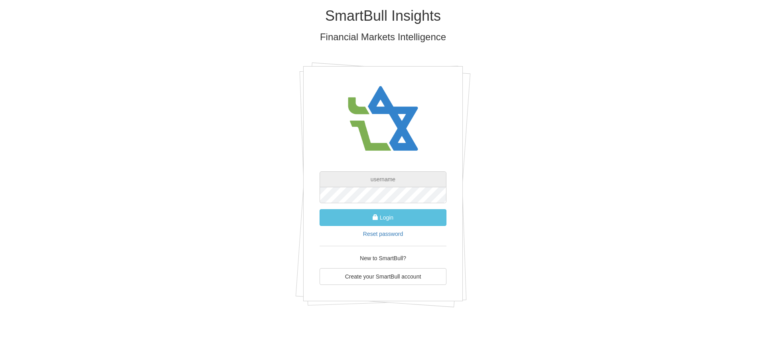
click at [375, 180] on input "text" at bounding box center [382, 179] width 127 height 16
type input "ט"
type input "[EMAIL_ADDRESS][DOMAIN_NAME]"
click at [369, 219] on button "Login" at bounding box center [382, 217] width 127 height 17
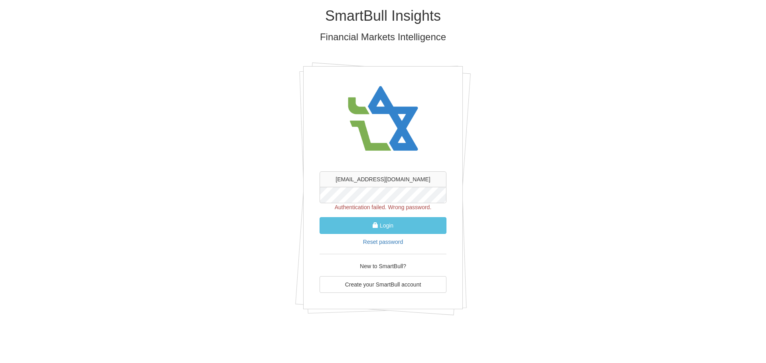
click at [302, 183] on div "SmartBull Insights Financial Markets Intelligence [EMAIL_ADDRESS][DOMAIN_NAME] …" at bounding box center [383, 164] width 467 height 329
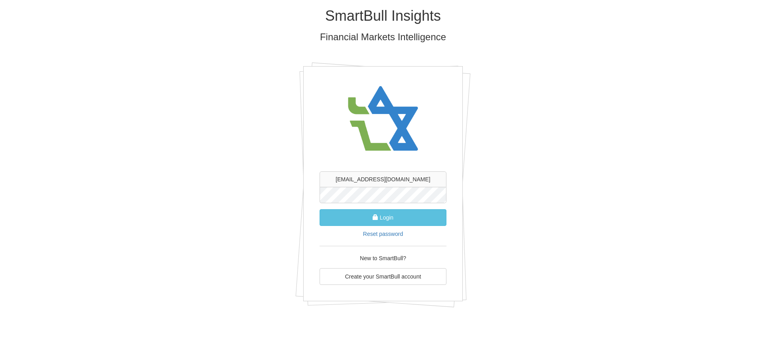
click at [319, 209] on button "Login" at bounding box center [382, 217] width 127 height 17
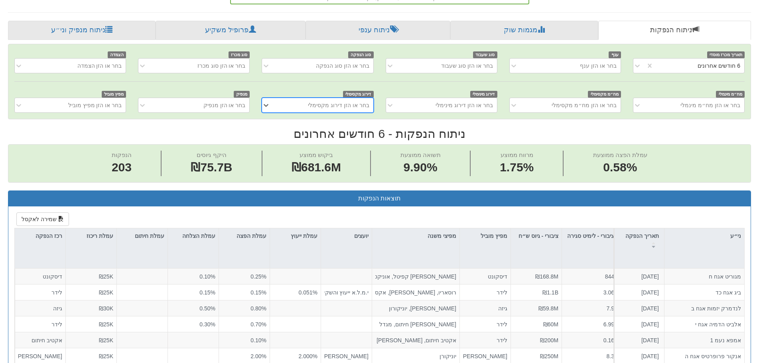
scroll to position [159, 0]
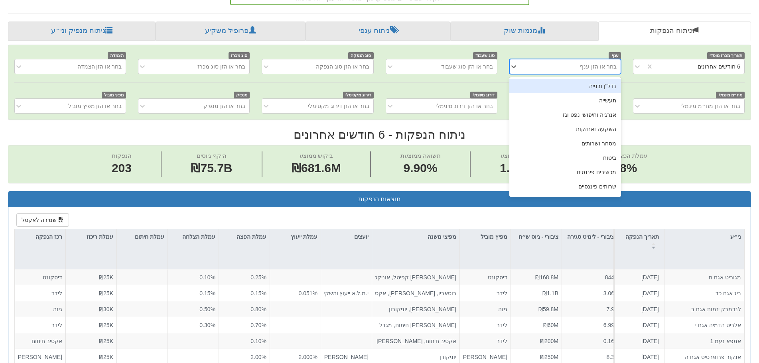
click at [582, 64] on div "בחר או הזן ענף" at bounding box center [571, 66] width 99 height 13
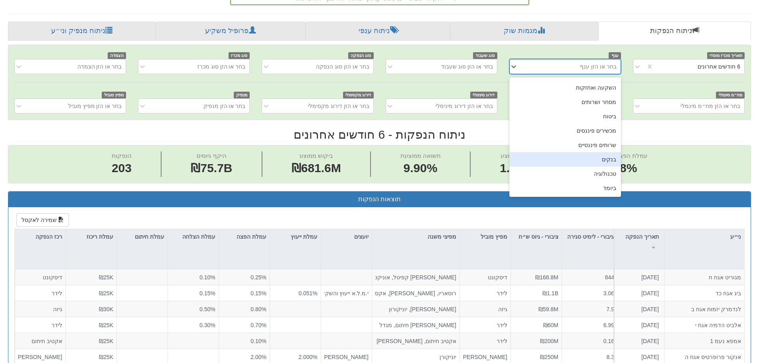
click at [600, 158] on div "בנקים" at bounding box center [565, 159] width 112 height 14
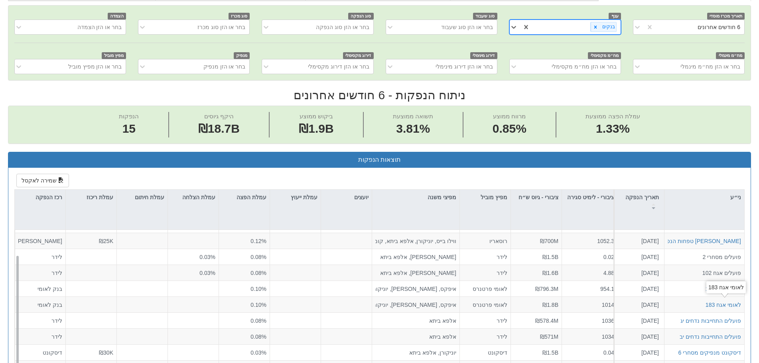
scroll to position [239, 0]
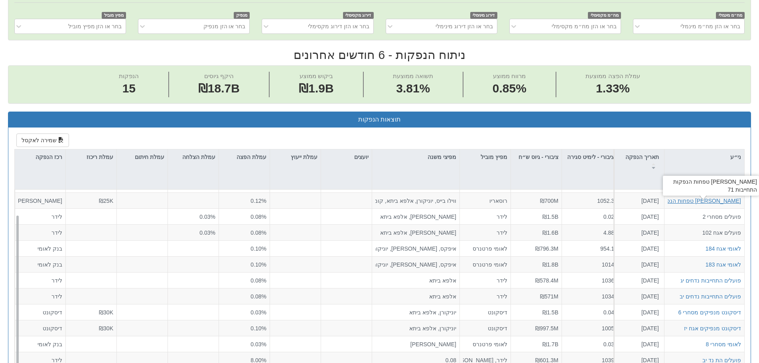
click at [682, 199] on div "מזרחי טפחות הנפקות התחייבות 71" at bounding box center [684, 201] width 114 height 8
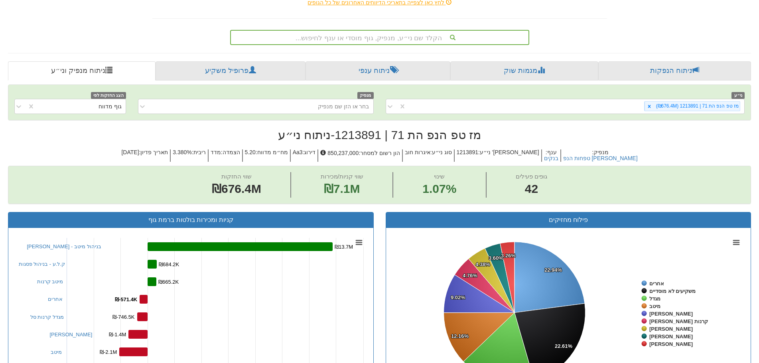
scroll to position [119, 0]
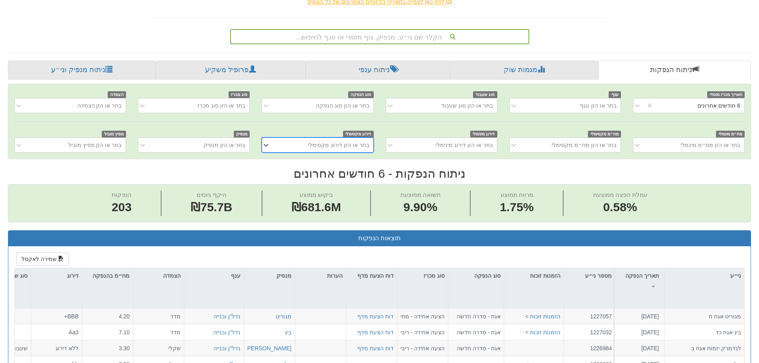
scroll to position [119, 0]
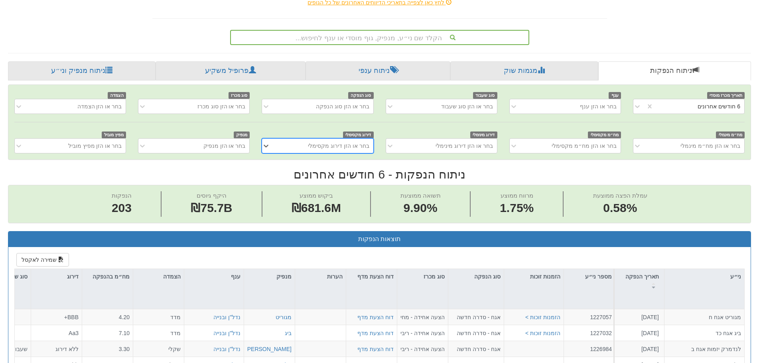
click at [551, 104] on div "בחר או הזן ענף" at bounding box center [571, 106] width 99 height 13
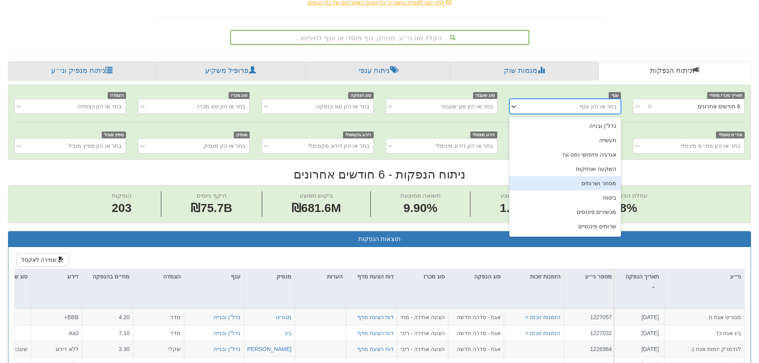
scroll to position [41, 0]
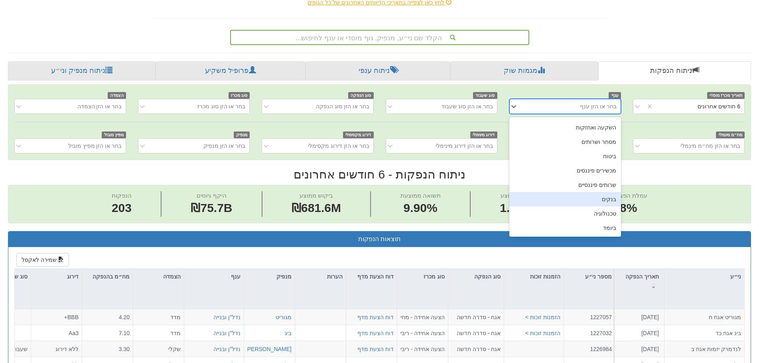
click at [592, 199] on div "בנקים" at bounding box center [565, 199] width 112 height 14
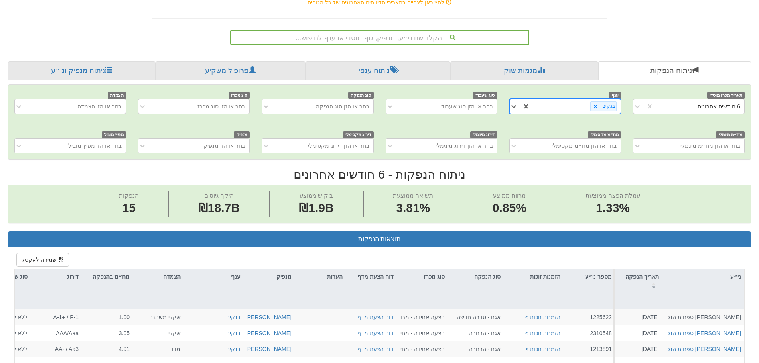
scroll to position [0, -97]
click at [593, 198] on span "עמלת הפצה ממוצעת 1.33%" at bounding box center [612, 204] width 113 height 26
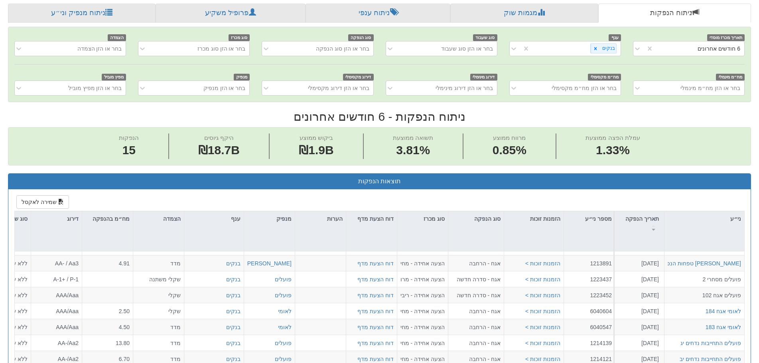
click at [759, 358] on div "Toggle navigation מניות ואג״ח - החזקות בישראל מניות אג״ח מניות ואג״ח ✓ מניות דו…" at bounding box center [379, 357] width 759 height 1069
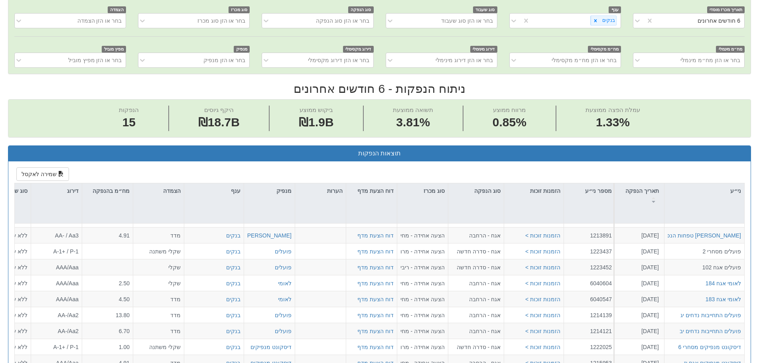
click at [759, 358] on div "Toggle navigation מניות ואג״ח - החזקות בישראל מניות אג״ח מניות ואג״ח ✓ מניות דו…" at bounding box center [379, 329] width 759 height 1069
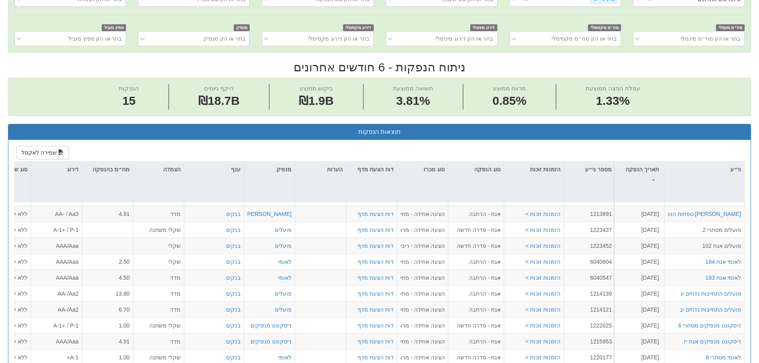
click at [759, 361] on div "Toggle navigation מניות ואג״ח - החזקות בישראל מניות אג״ח מניות ואג״ח ✓ מניות דו…" at bounding box center [379, 307] width 759 height 1069
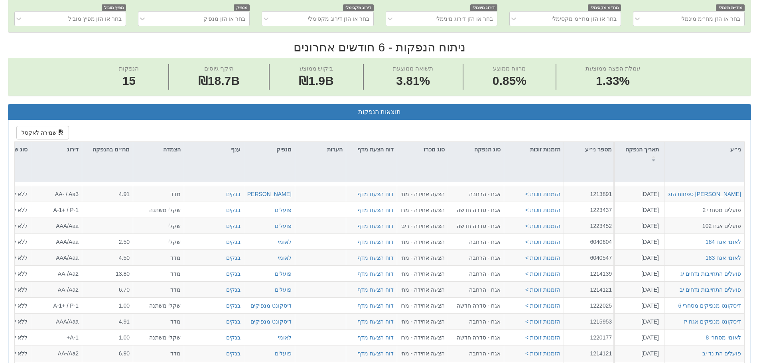
click at [759, 356] on div "Toggle navigation מניות ואג״ח - החזקות בישראל מניות אג״ח מניות ואג״ח ✓ מניות דו…" at bounding box center [379, 288] width 759 height 1069
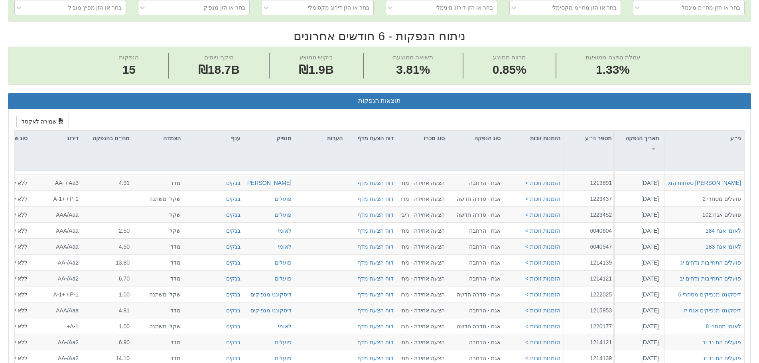
click at [759, 359] on div "Toggle navigation מניות ואג״ח - החזקות בישראל מניות אג״ח מניות ואג״ח ✓ מניות דו…" at bounding box center [379, 276] width 759 height 1069
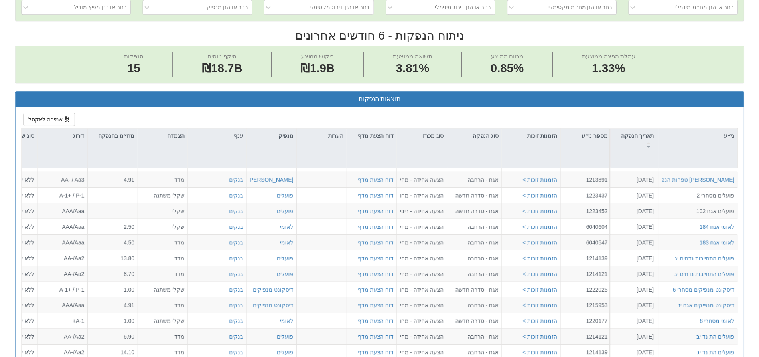
scroll to position [272, 0]
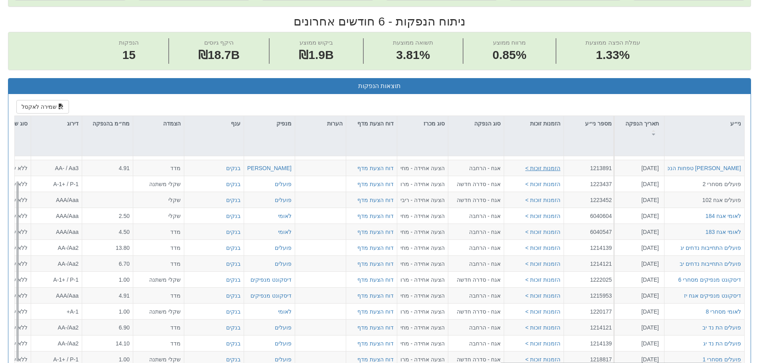
click at [540, 167] on button "הזמנות זוכות >" at bounding box center [542, 168] width 35 height 8
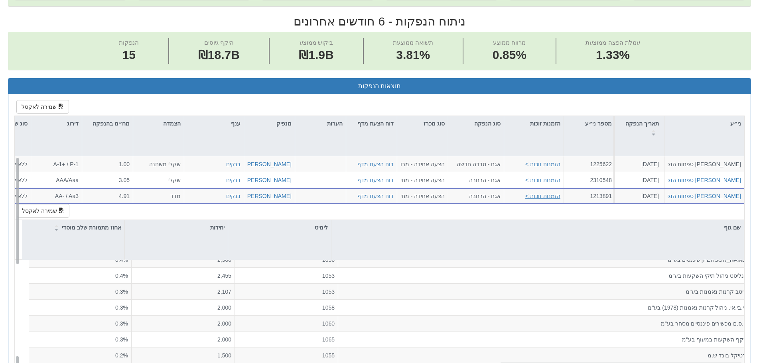
scroll to position [678, 0]
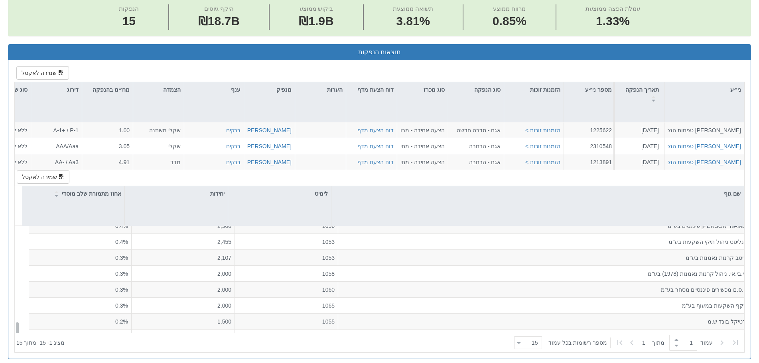
click at [759, 362] on div "Toggle navigation מניות ואג״ח - החזקות בישראל מניות אג״ח מניות ואג״ח ✓ מניות דו…" at bounding box center [379, 228] width 759 height 1069
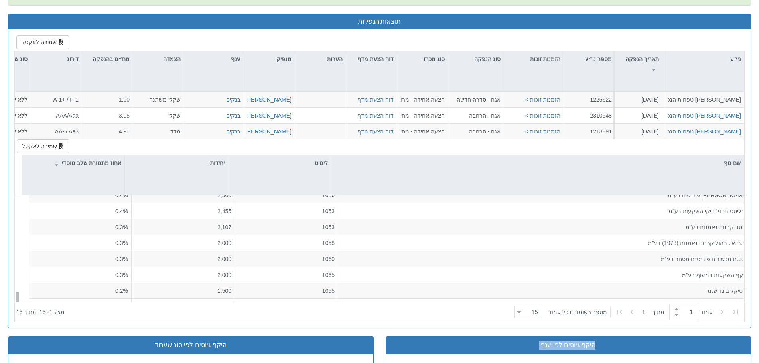
click at [759, 362] on div "Toggle navigation מניות ואג״ח - החזקות בישראל מניות אג״ח מניות ואג״ח ✓ מניות דו…" at bounding box center [379, 197] width 759 height 1069
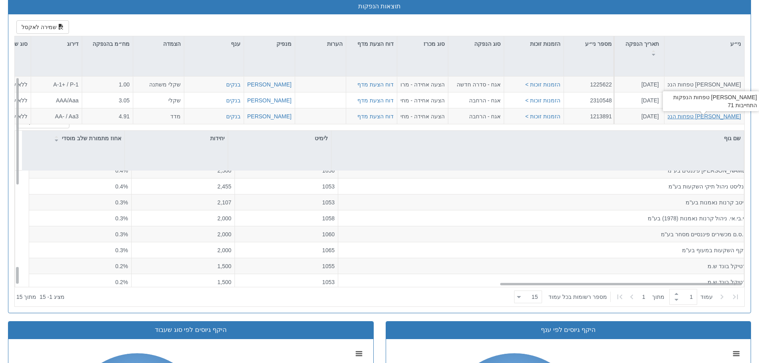
click at [685, 114] on div "מזרחי טפחות הנפקות התחייבות 71" at bounding box center [684, 116] width 114 height 8
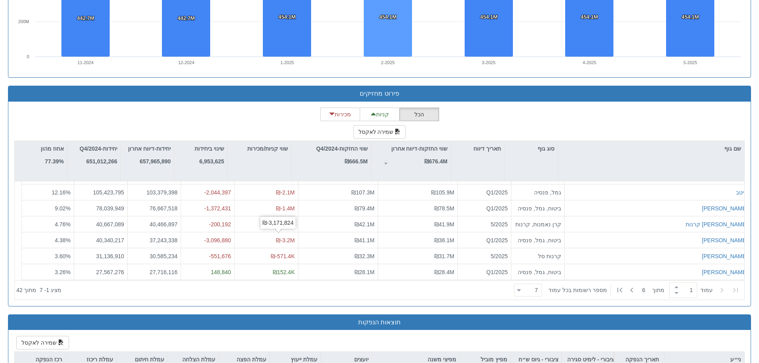
scroll to position [637, 0]
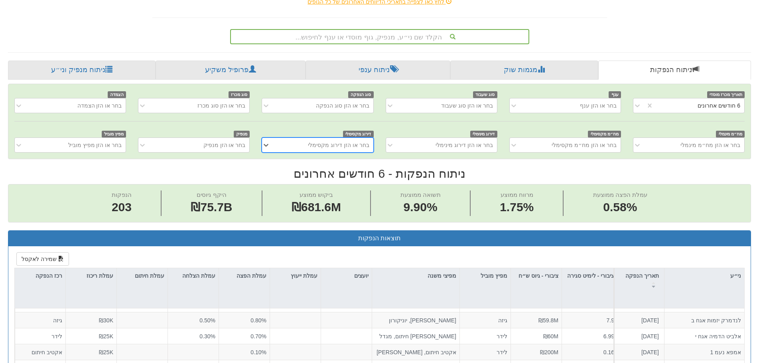
scroll to position [119, 0]
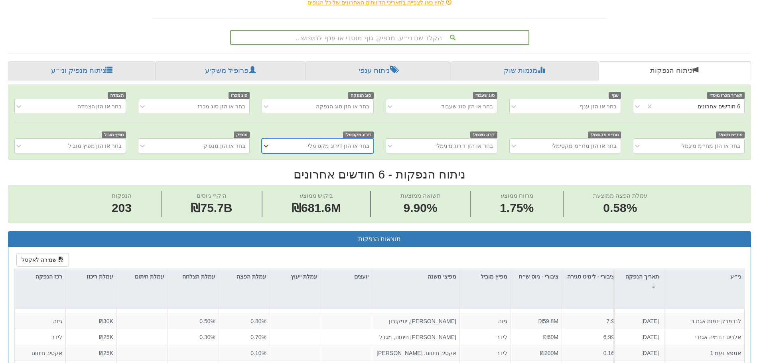
click at [537, 105] on div "בחר או הזן ענף" at bounding box center [571, 106] width 99 height 13
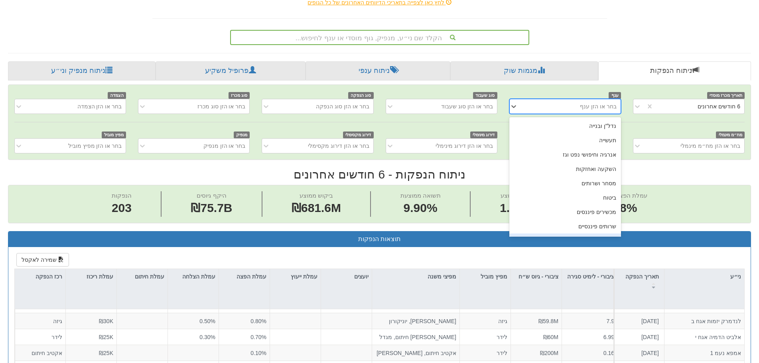
scroll to position [41, 0]
click at [588, 200] on div "בנקים" at bounding box center [565, 199] width 112 height 14
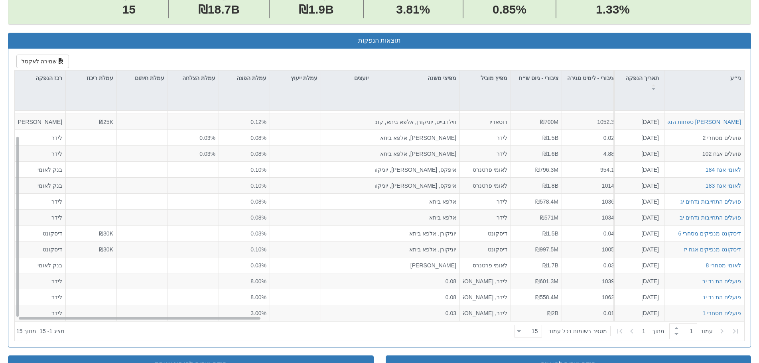
scroll to position [318, 0]
